Goal: Information Seeking & Learning: Learn about a topic

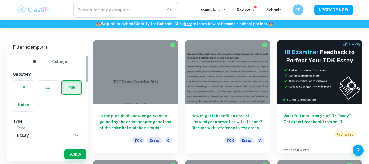
scroll to position [7, 0]
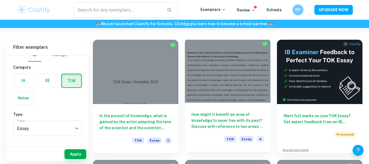
click at [225, 117] on h6 "How might it benefit an area of knowledge to sever ties with its past? Discuss …" at bounding box center [228, 120] width 72 height 18
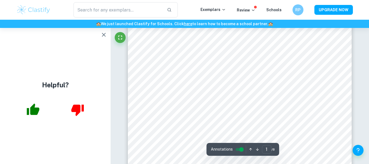
scroll to position [41, 0]
